Goal: Check status: Check status

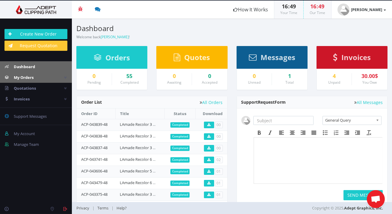
click at [44, 80] on link "My Orders" at bounding box center [36, 77] width 72 height 11
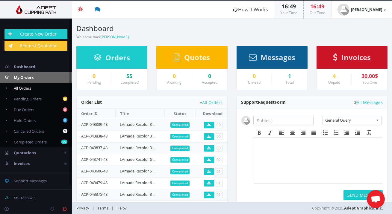
click at [43, 89] on link "All Orders" at bounding box center [36, 88] width 72 height 11
click at [207, 102] on link "All Orders" at bounding box center [211, 102] width 23 height 4
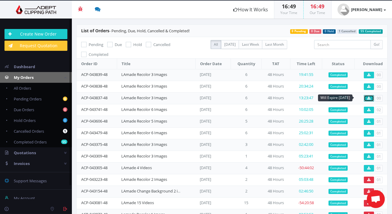
click at [368, 96] on link at bounding box center [369, 98] width 10 height 7
click at [366, 89] on link at bounding box center [369, 87] width 10 height 7
click at [369, 75] on link at bounding box center [369, 75] width 10 height 7
